Goal: Find specific page/section: Find specific page/section

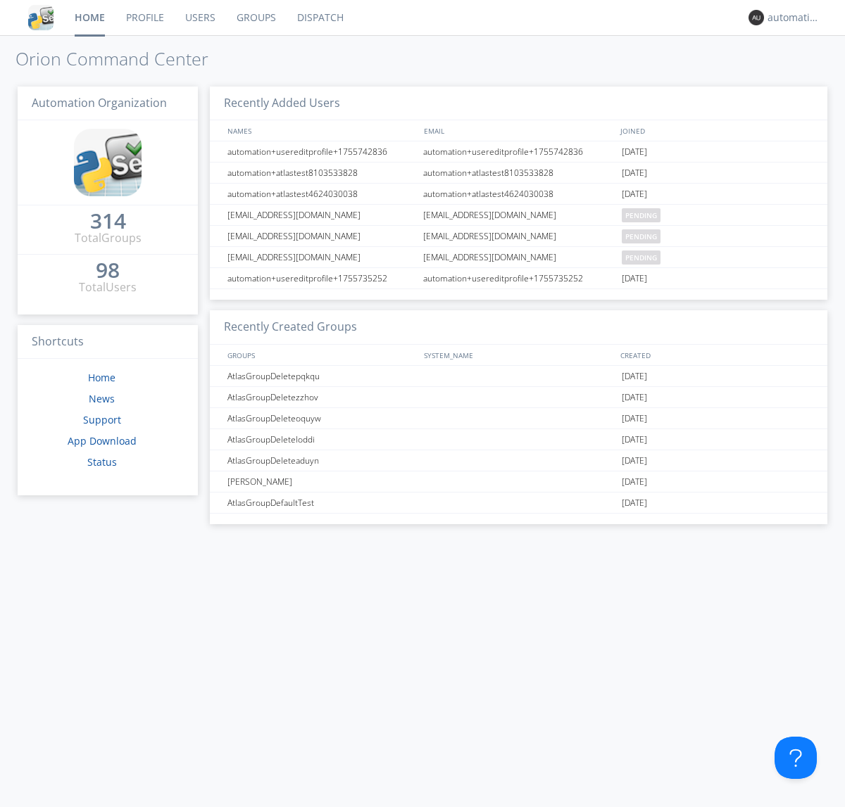
click at [319, 18] on link "Dispatch" at bounding box center [320, 17] width 68 height 35
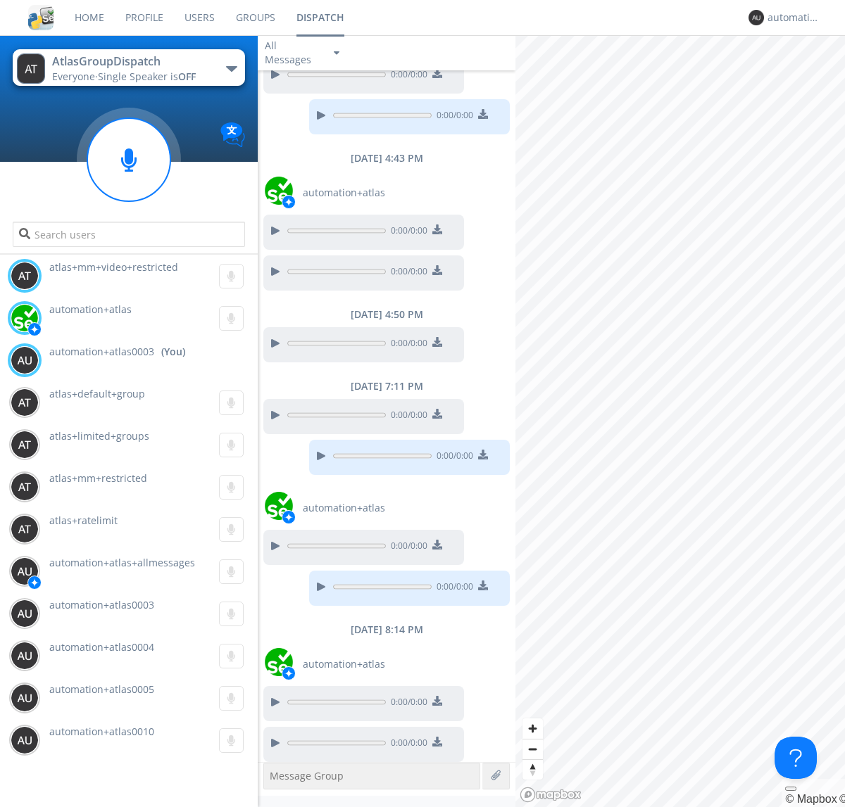
scroll to position [434, 0]
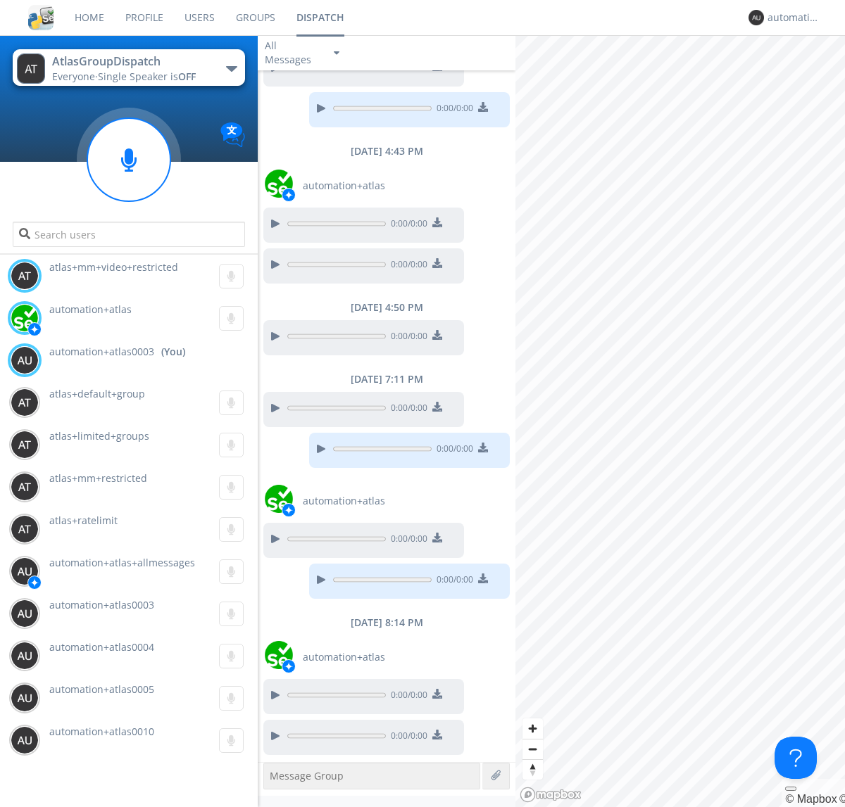
click at [231, 68] on div "button" at bounding box center [231, 69] width 11 height 6
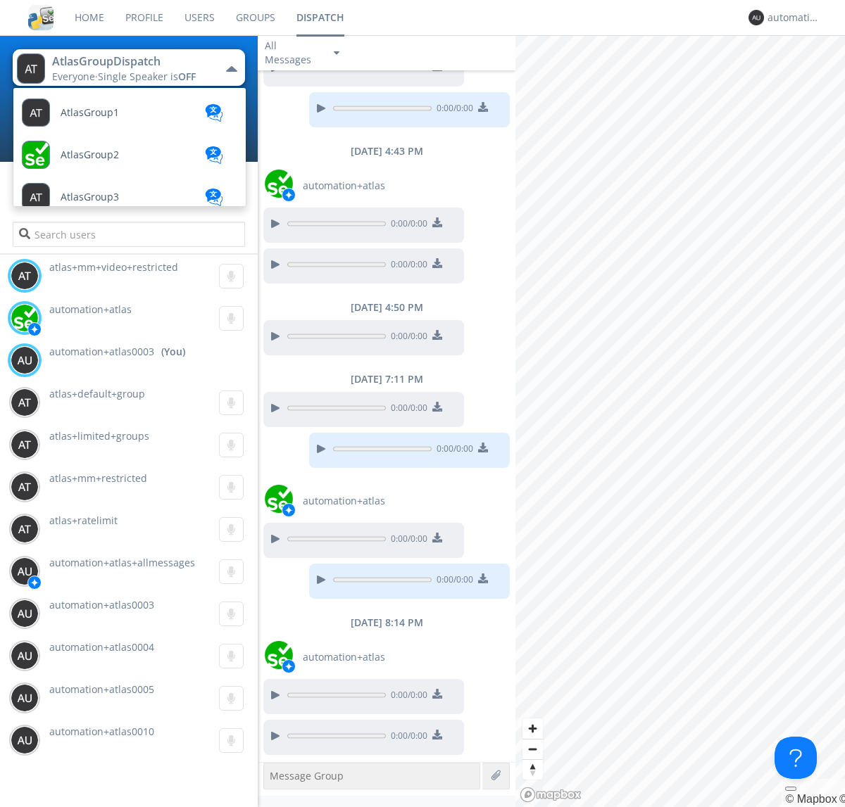
click at [119, 118] on span "AtlasGroupDispatchLarge" at bounding box center [90, 113] width 58 height 11
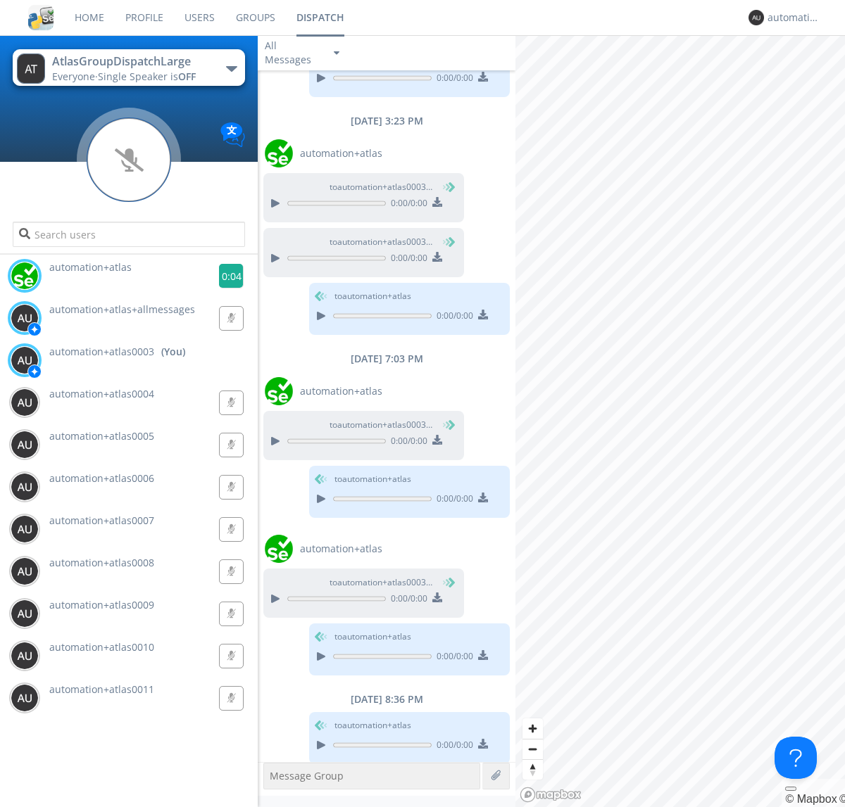
scroll to position [451, 0]
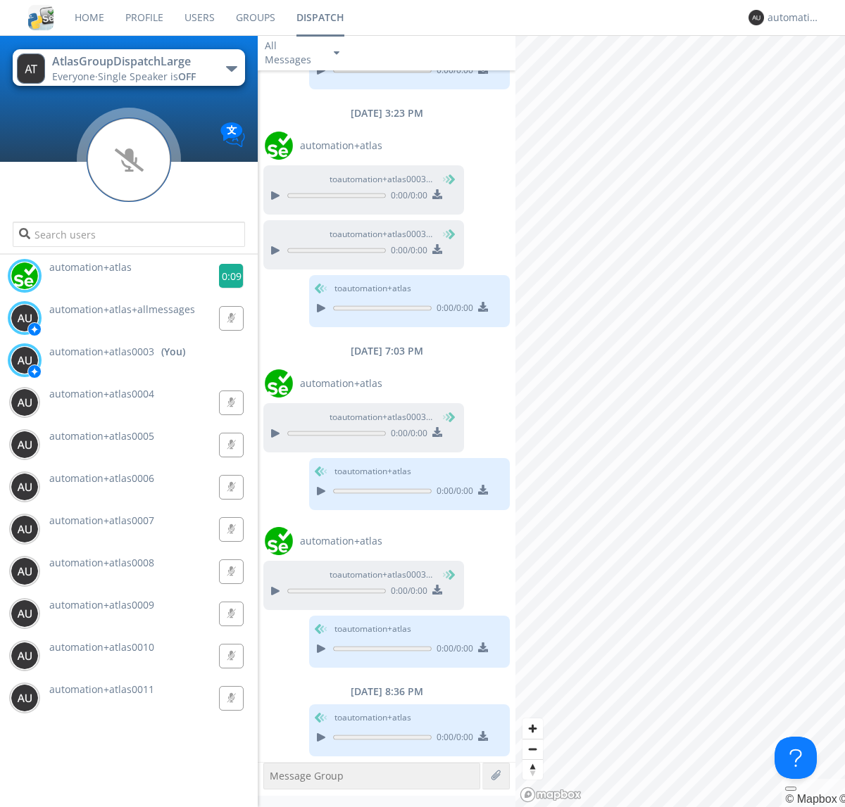
click at [225, 276] on g at bounding box center [231, 276] width 25 height 25
